Goal: Transaction & Acquisition: Download file/media

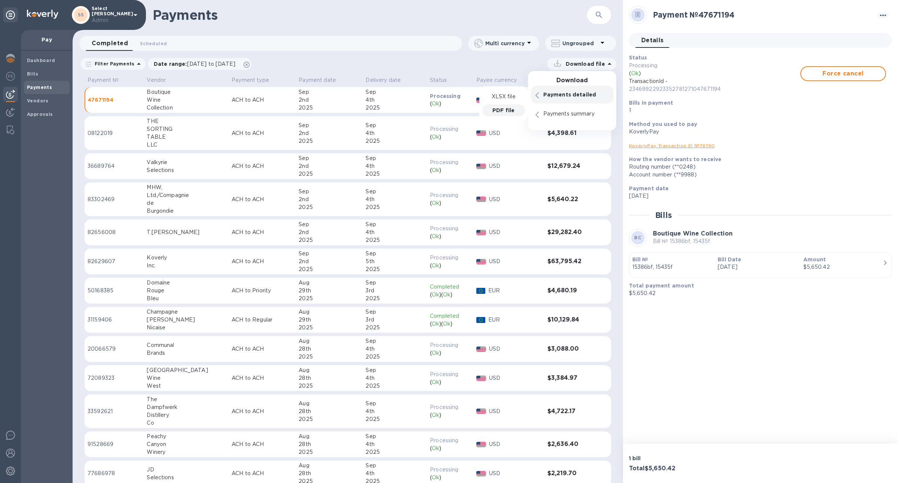
scroll to position [51, 0]
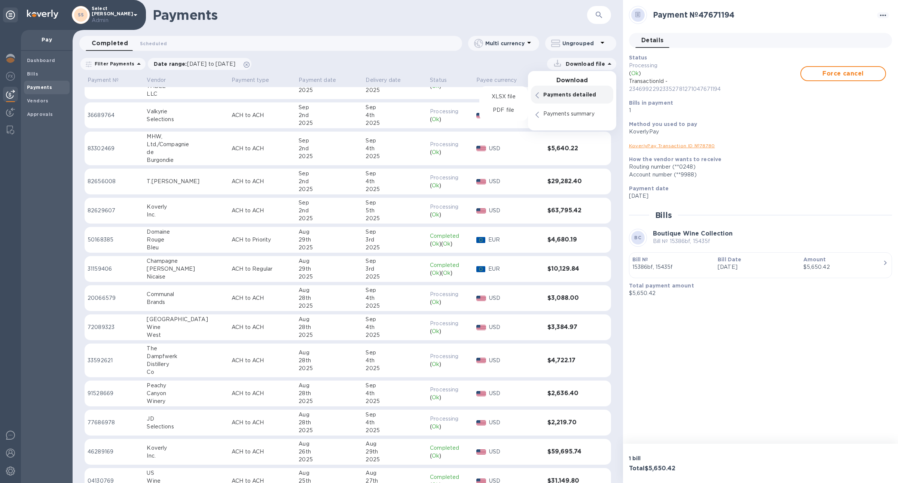
click at [559, 98] on div "Payments detailed" at bounding box center [576, 94] width 68 height 10
click at [511, 109] on p "PDF file" at bounding box center [503, 110] width 22 height 7
click at [500, 98] on p "XLSX file" at bounding box center [503, 96] width 25 height 7
click at [510, 119] on p "XLSX file" at bounding box center [503, 116] width 25 height 7
click at [469, 70] on div "Download file Download Payments detailed Payments summary XLSX file" at bounding box center [436, 64] width 361 height 12
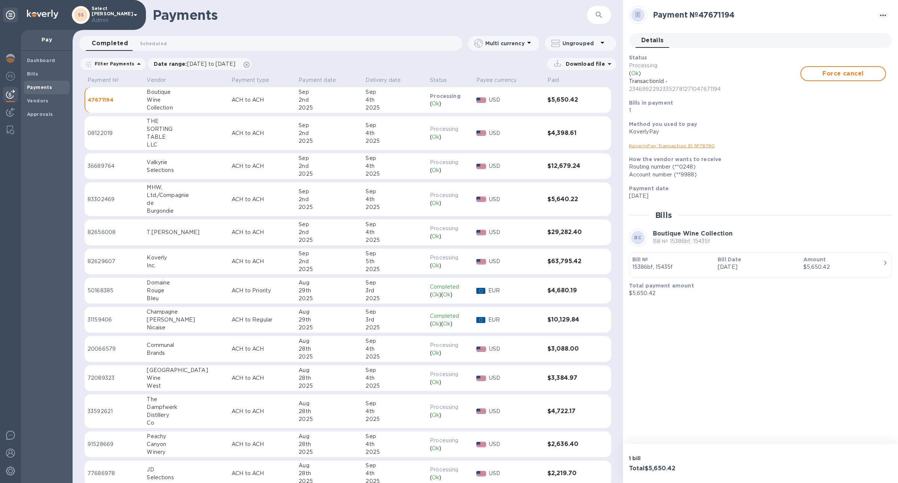
click at [591, 64] on p "Download file" at bounding box center [584, 63] width 42 height 7
click at [588, 89] on div "Payments detailed" at bounding box center [576, 94] width 68 height 10
click at [514, 98] on p "XLSX file" at bounding box center [503, 96] width 25 height 7
